Goal: Task Accomplishment & Management: Use online tool/utility

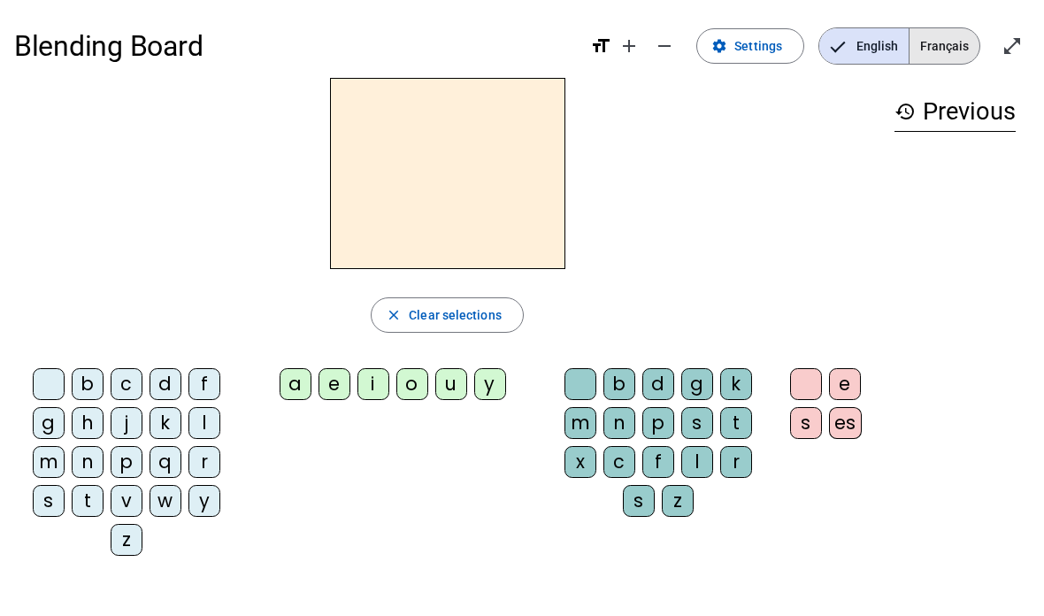
click at [945, 45] on span "Français" at bounding box center [945, 45] width 70 height 35
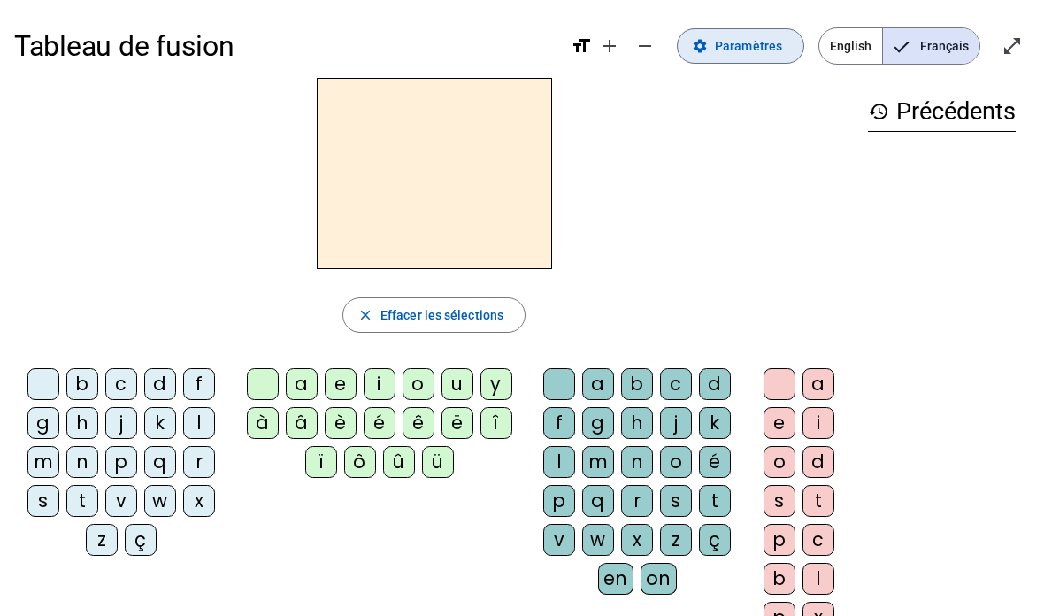
click at [743, 50] on span "Paramètres" at bounding box center [748, 45] width 67 height 21
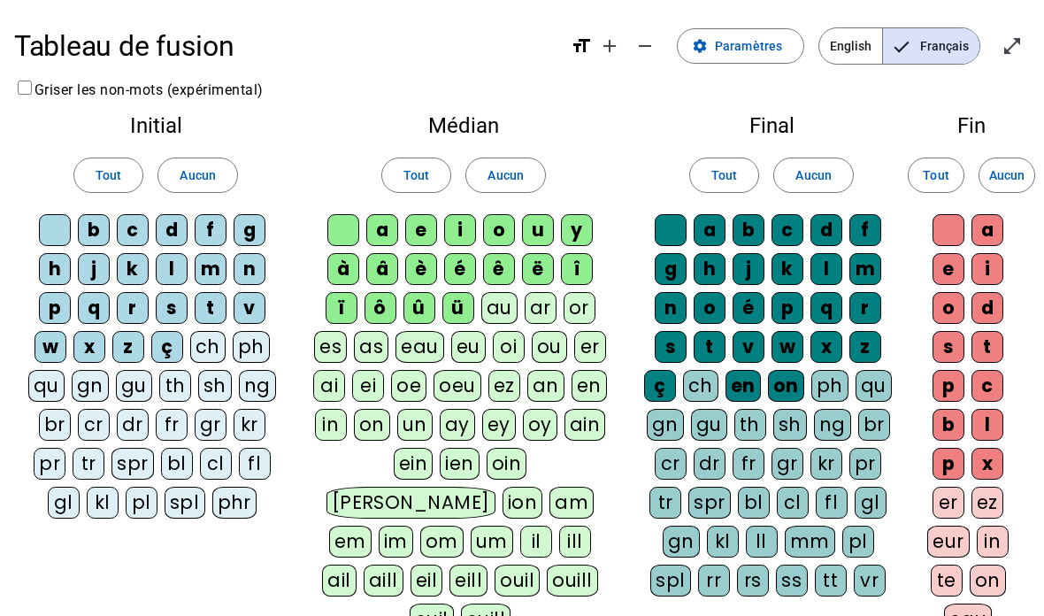
click at [165, 350] on div "ç" at bounding box center [167, 347] width 32 height 32
click at [166, 342] on div "ç" at bounding box center [167, 347] width 32 height 32
click at [457, 275] on div "é" at bounding box center [460, 269] width 32 height 32
click at [340, 260] on div "à" at bounding box center [343, 269] width 32 height 32
click at [373, 268] on div "â" at bounding box center [382, 269] width 32 height 32
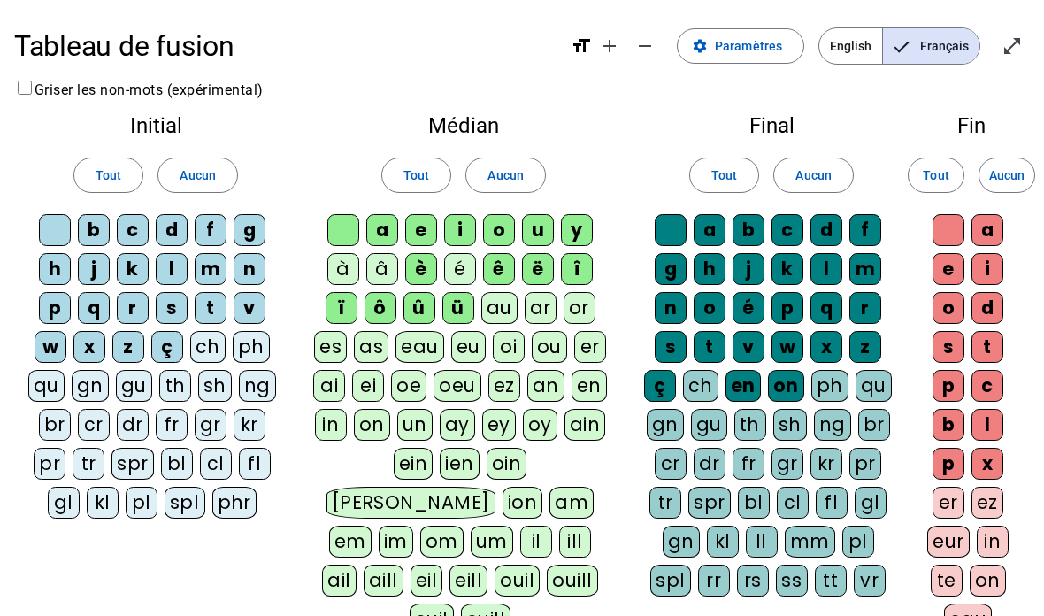
click at [436, 263] on div "è" at bounding box center [421, 269] width 32 height 32
click at [507, 266] on div "ê" at bounding box center [499, 269] width 32 height 32
click at [546, 269] on div "ë" at bounding box center [538, 269] width 32 height 32
click at [581, 273] on div "î" at bounding box center [577, 269] width 32 height 32
click at [336, 307] on div "ï" at bounding box center [342, 308] width 32 height 32
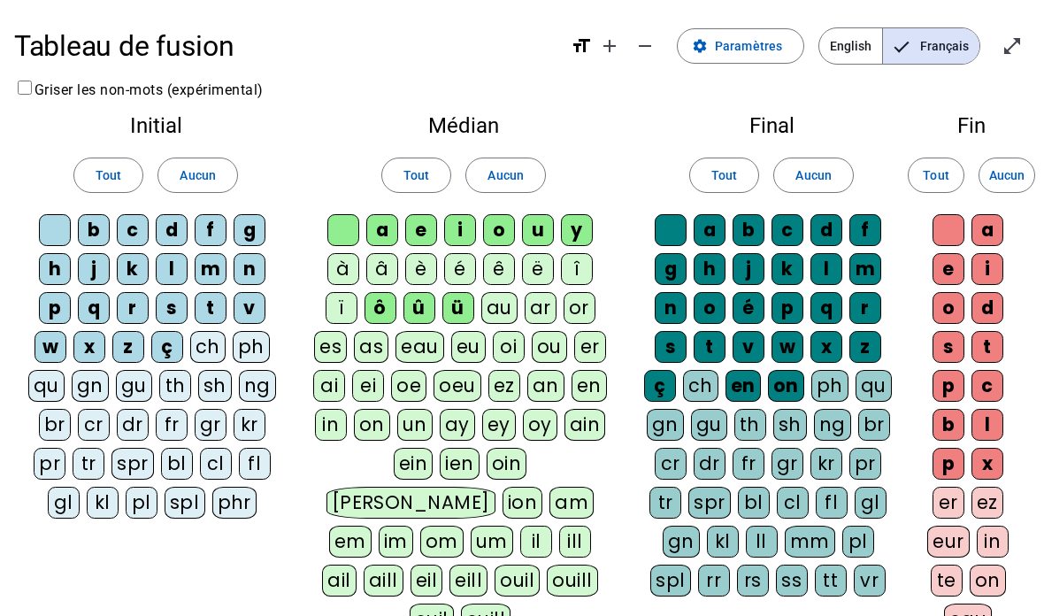
click at [429, 312] on div "û" at bounding box center [420, 308] width 32 height 32
click at [466, 307] on div "ü" at bounding box center [458, 308] width 32 height 32
click at [377, 304] on div "ô" at bounding box center [381, 308] width 32 height 32
click at [1019, 189] on span at bounding box center [1007, 175] width 55 height 42
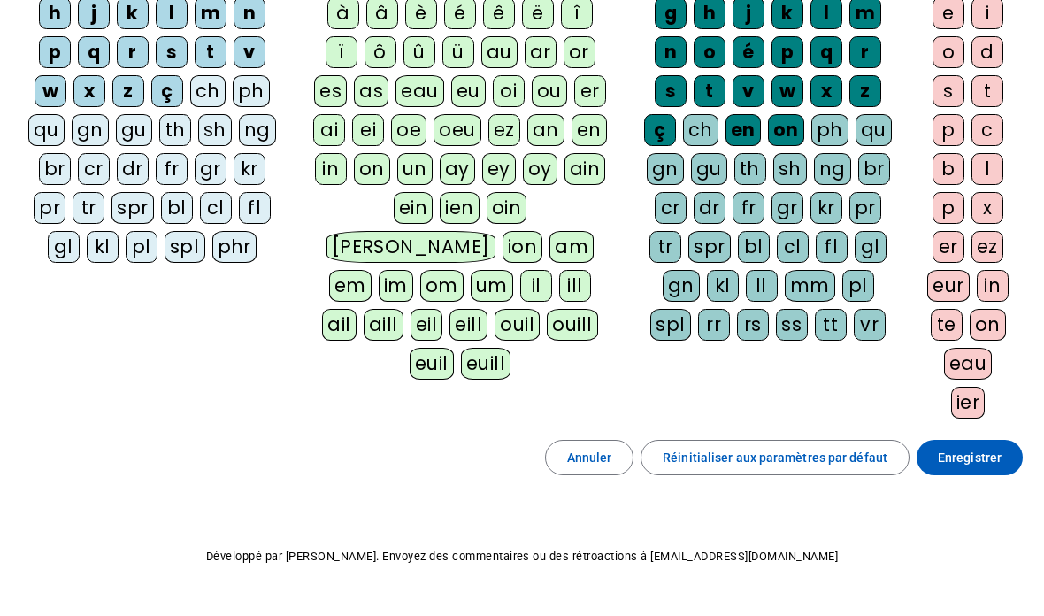
scroll to position [228, 0]
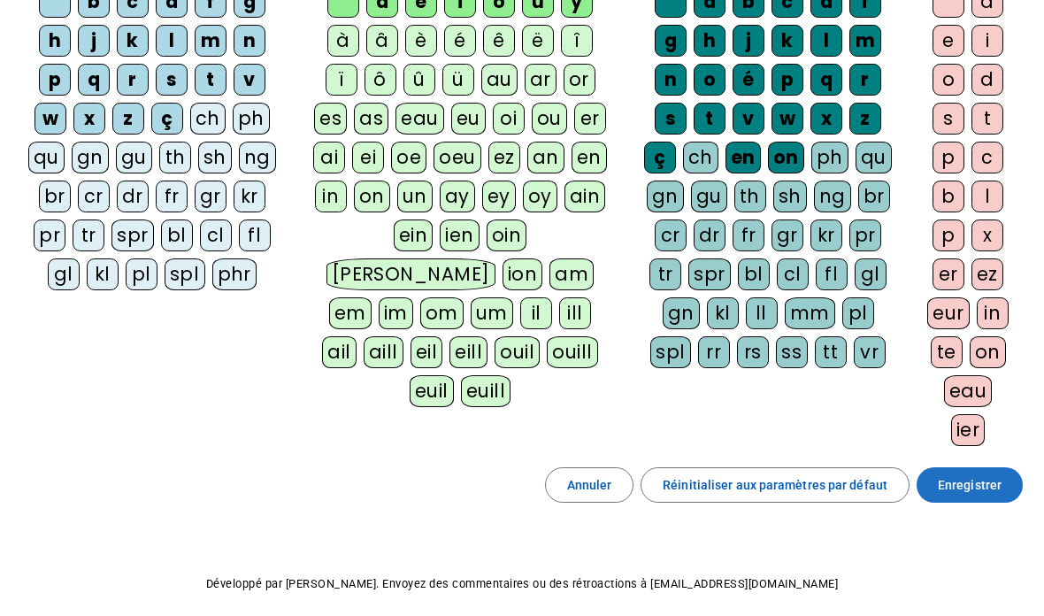
click at [991, 488] on span "Enregistrer" at bounding box center [970, 484] width 64 height 21
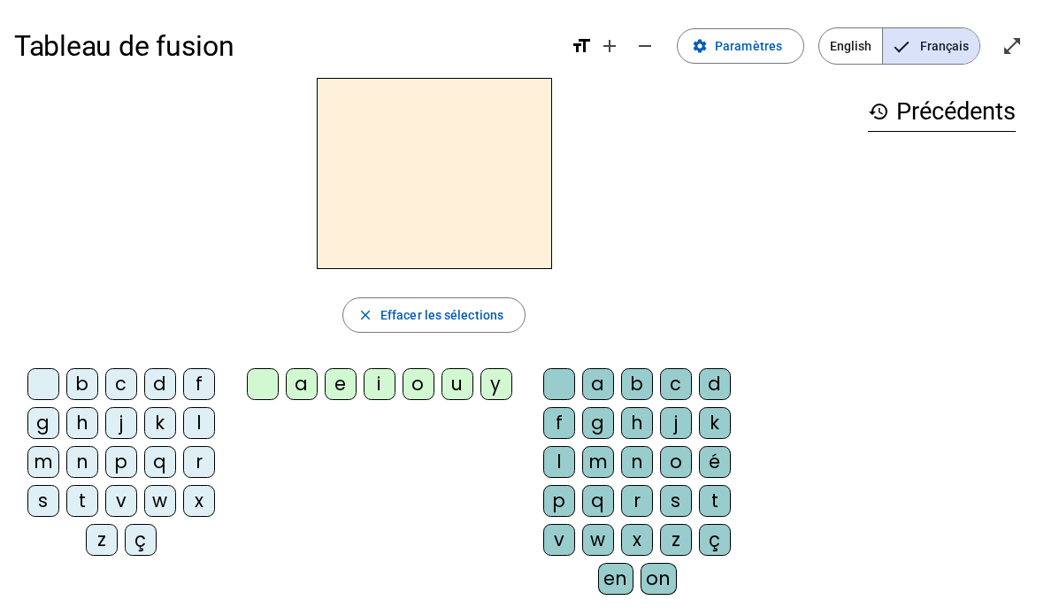
click at [112, 387] on div "c" at bounding box center [121, 384] width 32 height 32
click at [311, 387] on div "a" at bounding box center [302, 384] width 32 height 32
click at [374, 329] on span "button" at bounding box center [433, 315] width 181 height 42
click at [126, 467] on div "p" at bounding box center [121, 462] width 32 height 32
click at [429, 381] on div "o" at bounding box center [419, 384] width 32 height 32
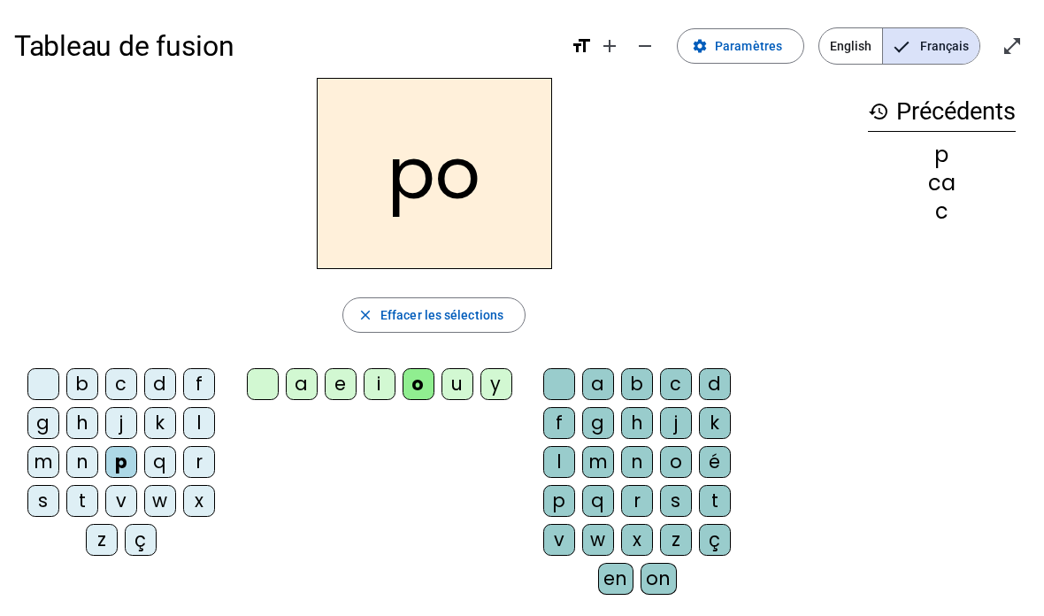
click at [400, 332] on span "button" at bounding box center [433, 315] width 181 height 42
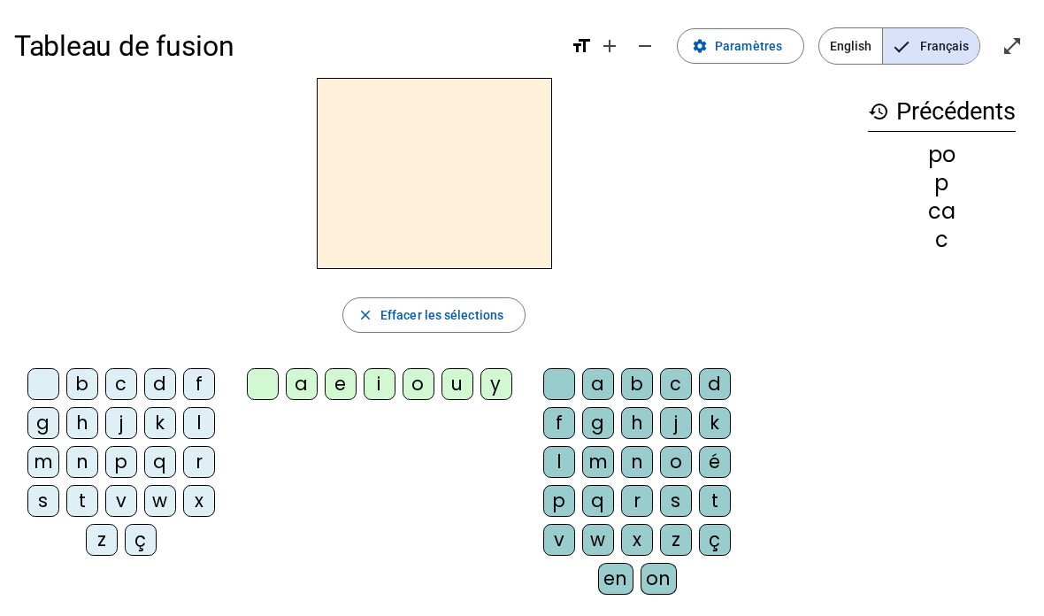
click at [42, 498] on div "s" at bounding box center [43, 501] width 32 height 32
click at [301, 385] on div "a" at bounding box center [302, 384] width 32 height 32
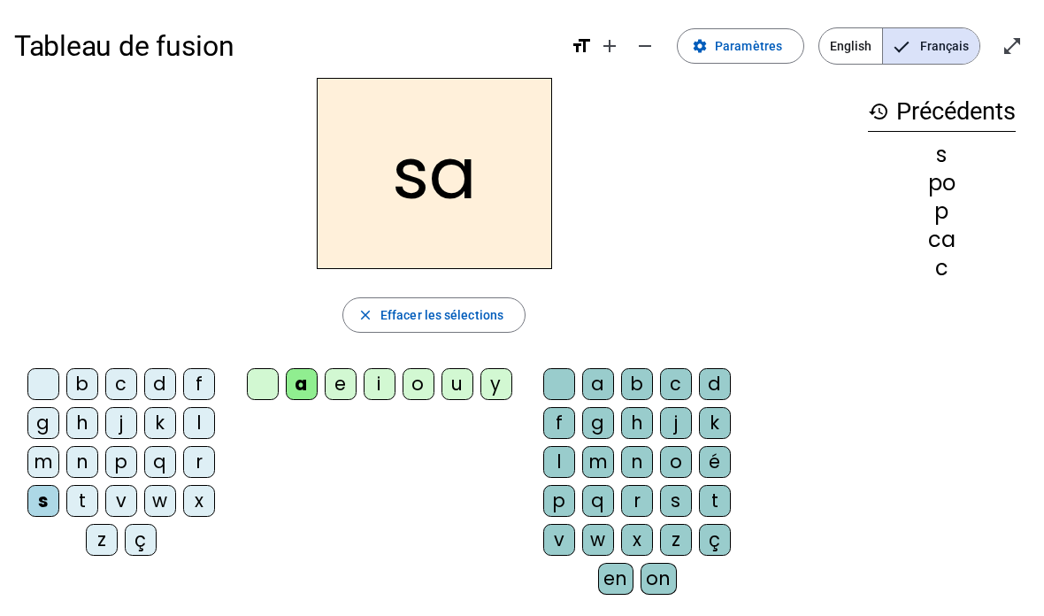
click at [343, 535] on div "b c d f g h j k l m n p q r s t v w x z ç a e i o u y a b c d f g h j k l m n o…" at bounding box center [434, 485] width 840 height 248
click at [376, 320] on span "button" at bounding box center [433, 315] width 181 height 42
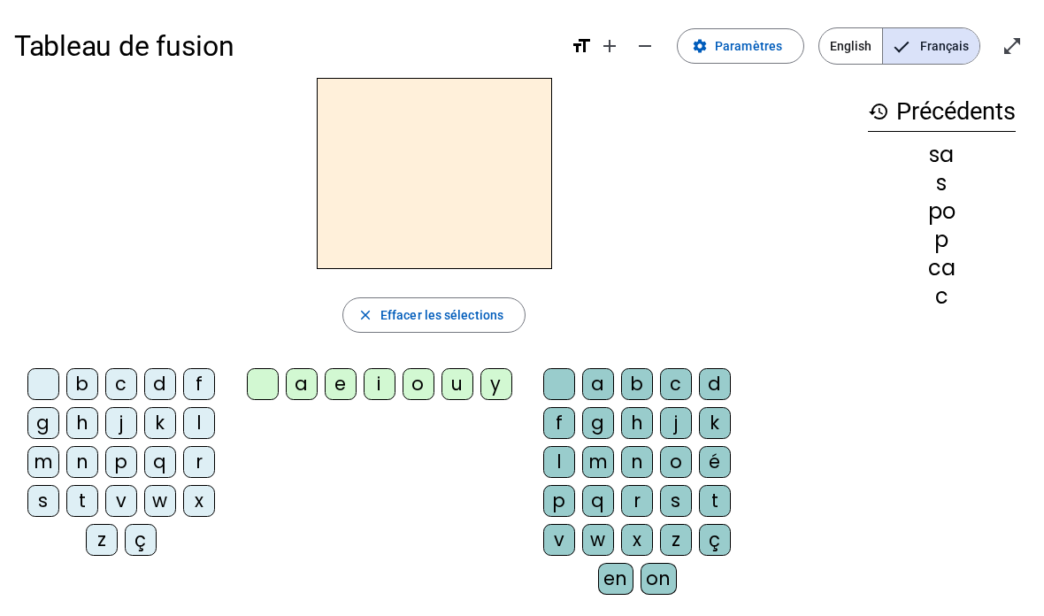
click at [40, 458] on div "m" at bounding box center [43, 462] width 32 height 32
click at [304, 384] on div "a" at bounding box center [302, 384] width 32 height 32
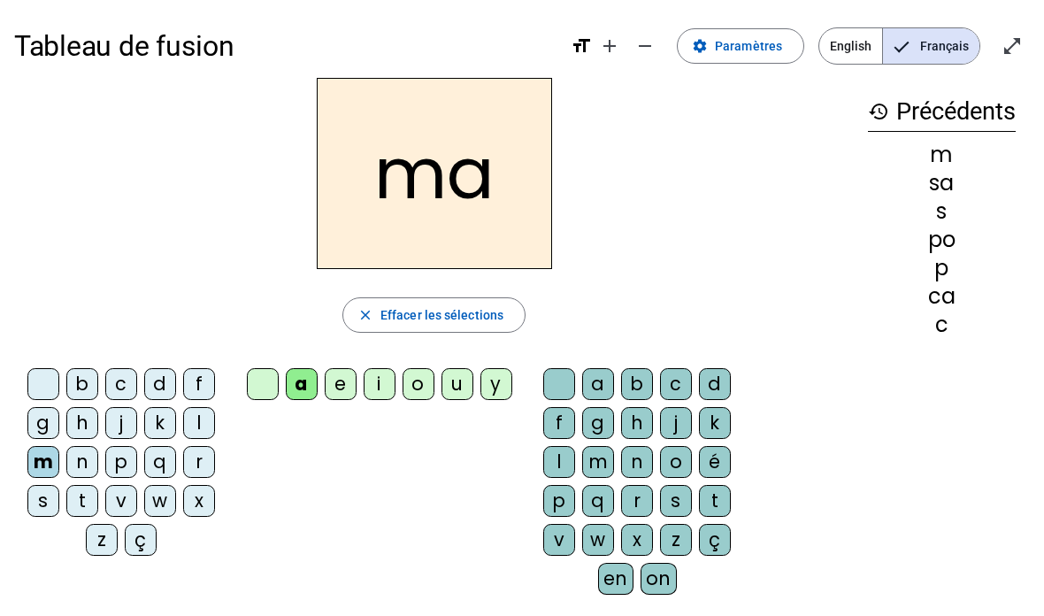
click at [595, 458] on div "m" at bounding box center [598, 462] width 32 height 32
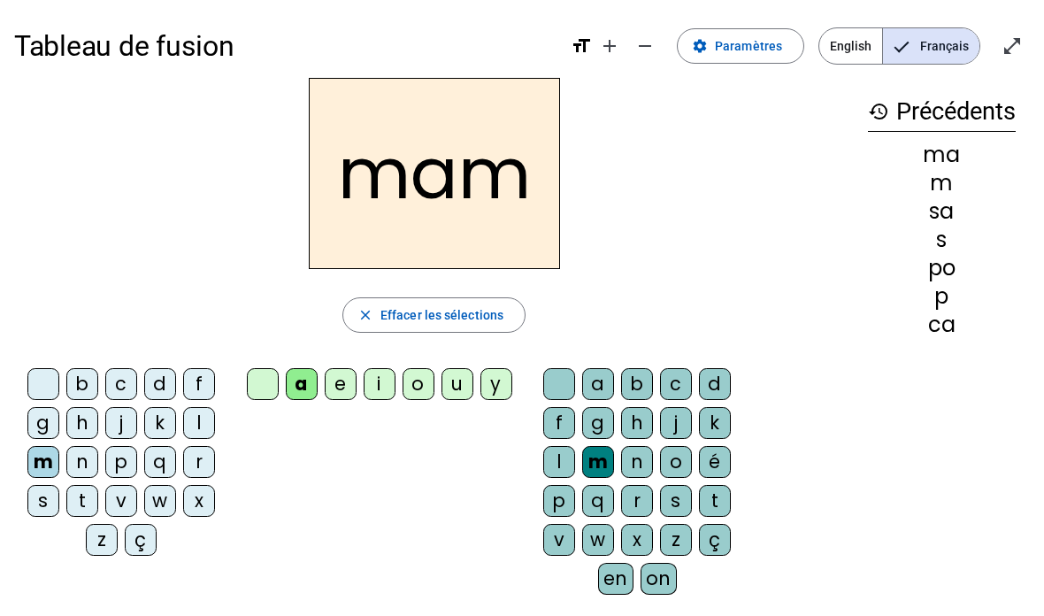
click at [301, 380] on div "a" at bounding box center [302, 384] width 32 height 32
click at [724, 58] on span at bounding box center [741, 46] width 126 height 42
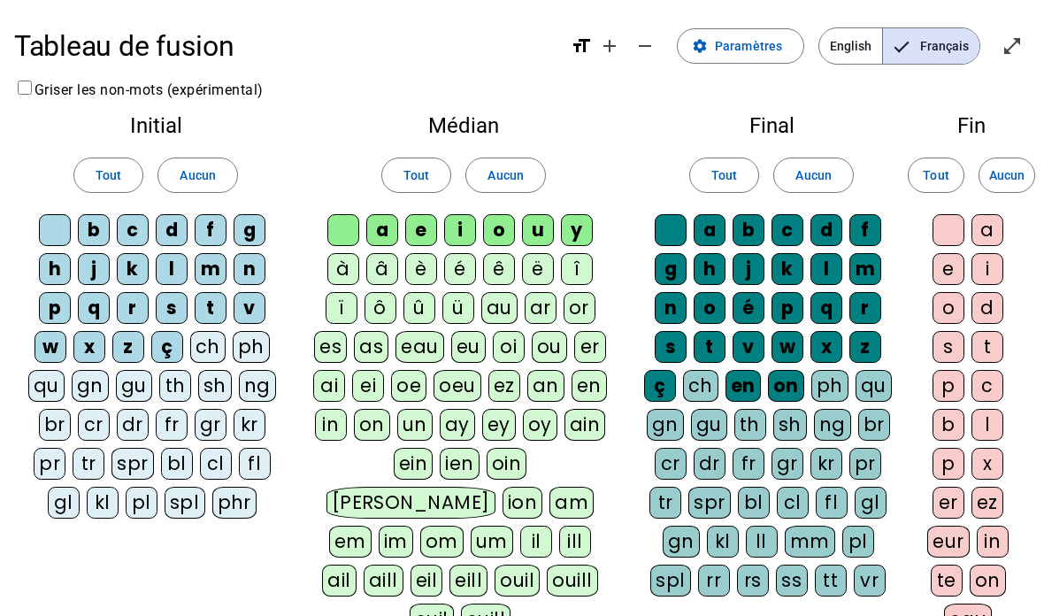
click at [950, 167] on span at bounding box center [936, 175] width 55 height 42
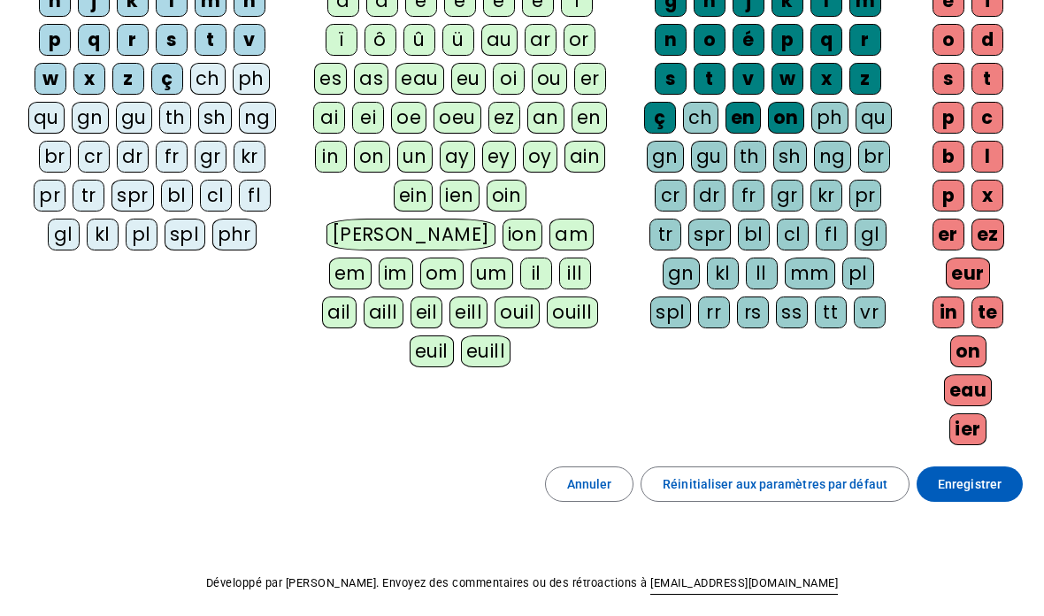
click at [979, 479] on span "Enregistrer" at bounding box center [970, 483] width 64 height 21
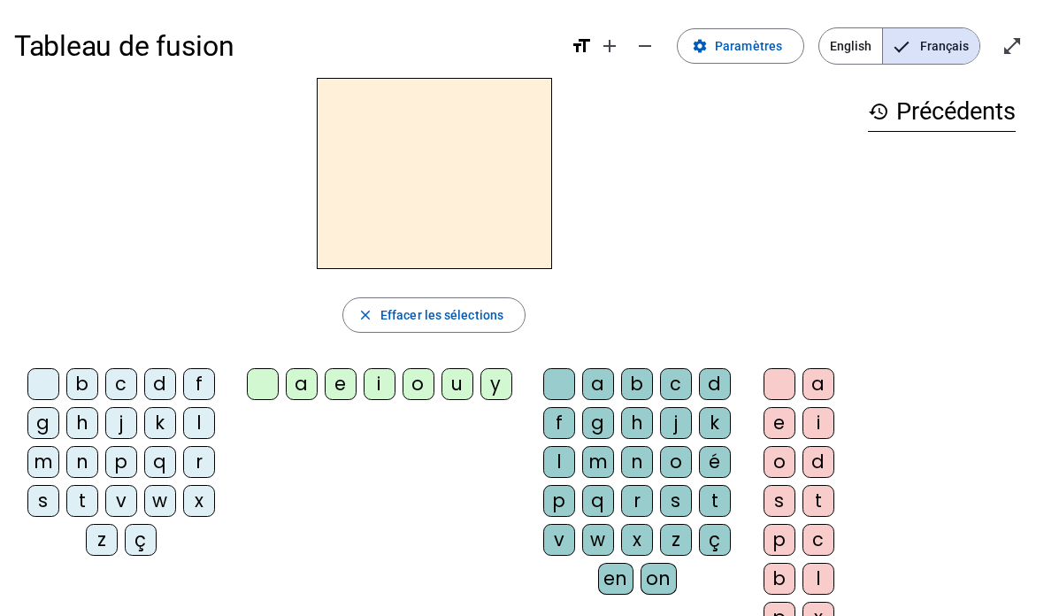
click at [84, 461] on div "n" at bounding box center [82, 462] width 32 height 32
click at [293, 399] on div "a" at bounding box center [302, 384] width 32 height 32
click at [638, 468] on div "n" at bounding box center [637, 462] width 32 height 32
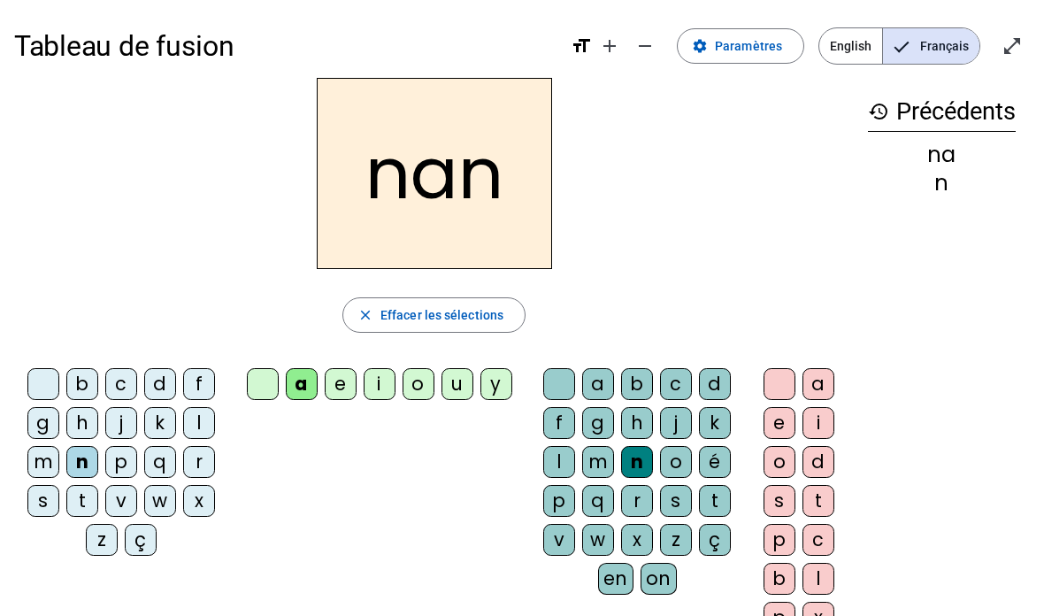
click at [771, 459] on div "o" at bounding box center [780, 462] width 32 height 32
